Goal: Complete application form

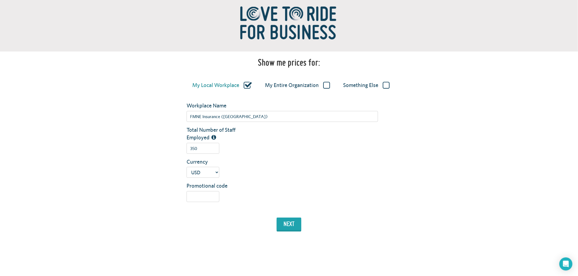
scroll to position [61, 0]
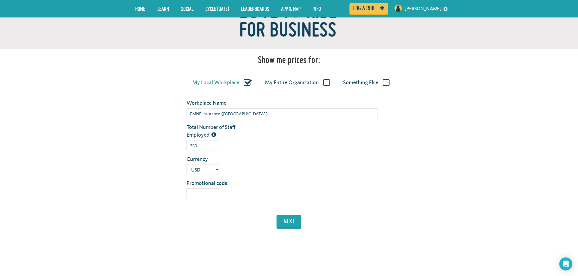
click at [325, 82] on label "My Entire Organization" at bounding box center [297, 82] width 65 height 7
click at [0, 0] on input "My Entire Organization" at bounding box center [0, 0] width 0 height 0
click at [244, 81] on label "My Local Workplace" at bounding box center [221, 82] width 58 height 7
click at [0, 0] on input "My Local Workplace" at bounding box center [0, 0] width 0 height 0
type input "FMNE Insurance ([GEOGRAPHIC_DATA])"
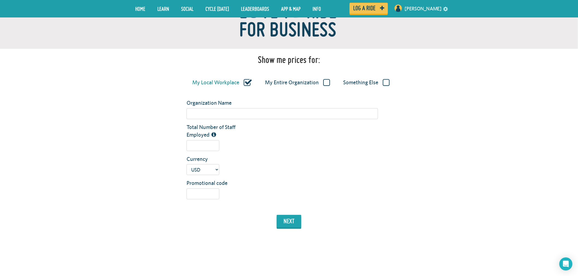
type input "350"
click at [368, 173] on div "USD GBP AUD NZD EUR CAD" at bounding box center [282, 169] width 200 height 11
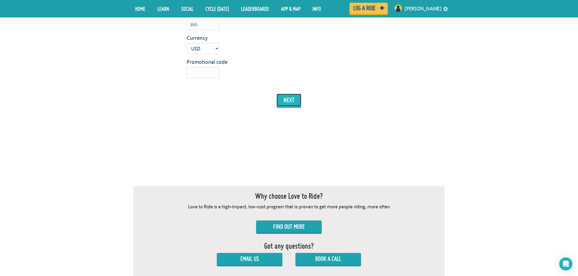
click at [297, 103] on button "next" at bounding box center [289, 100] width 25 height 13
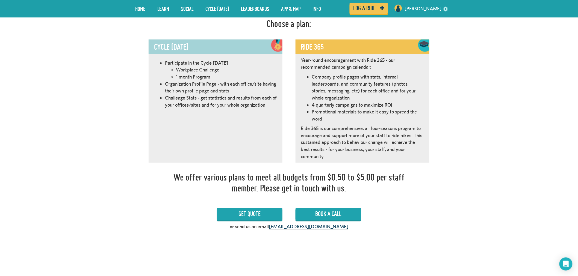
scroll to position [308, 0]
click at [210, 118] on div "Participate in the Cycle [DATE] Workplace Challenge 1 month Program Organizatio…" at bounding box center [215, 110] width 134 height 106
click at [218, 42] on div "Cycle [DATE]" at bounding box center [215, 46] width 134 height 14
click at [214, 62] on li "Participate in the Cycle [DATE]" at bounding box center [221, 62] width 112 height 7
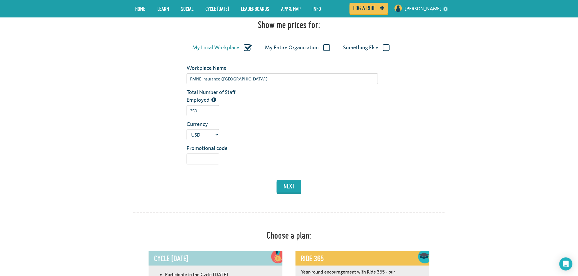
scroll to position [0, 0]
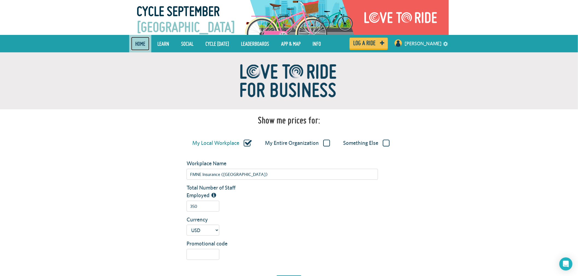
click at [138, 44] on link "Home" at bounding box center [140, 44] width 18 height 14
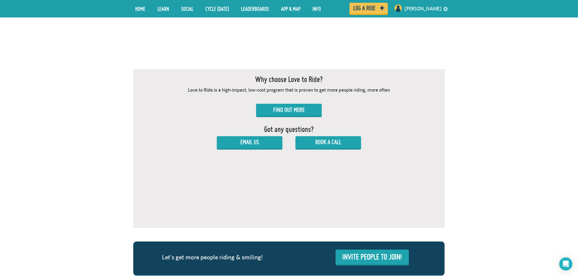
scroll to position [364, 0]
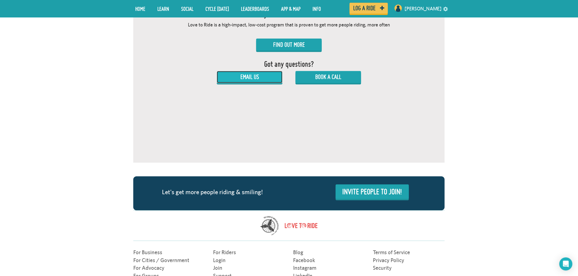
click at [236, 72] on link "Email Us" at bounding box center [250, 77] width 66 height 12
